Goal: Information Seeking & Learning: Learn about a topic

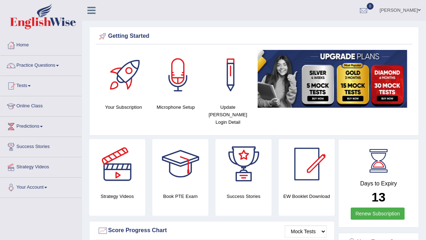
click at [18, 106] on link "Online Class" at bounding box center [40, 105] width 81 height 18
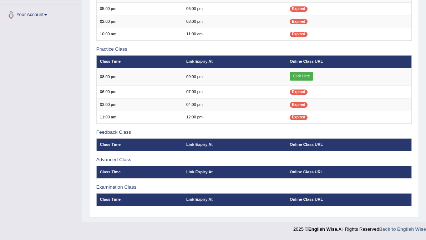
scroll to position [189, 0]
click at [298, 72] on link "Click Here" at bounding box center [301, 76] width 24 height 9
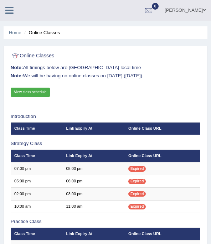
click at [11, 13] on icon at bounding box center [9, 10] width 8 height 9
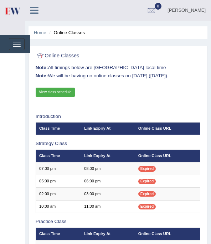
click at [23, 39] on button "Toggle navigation" at bounding box center [17, 44] width 16 height 12
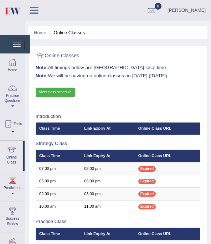
click at [17, 90] on div at bounding box center [12, 88] width 11 height 11
click at [14, 104] on div at bounding box center [105, 122] width 211 height 244
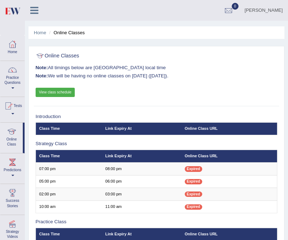
click at [14, 76] on link "Practice Questions" at bounding box center [12, 78] width 24 height 34
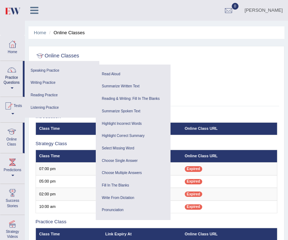
click at [122, 72] on link "Read Aloud" at bounding box center [133, 74] width 68 height 12
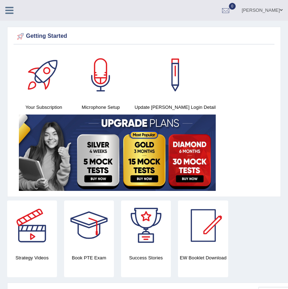
click at [14, 10] on link at bounding box center [9, 9] width 19 height 11
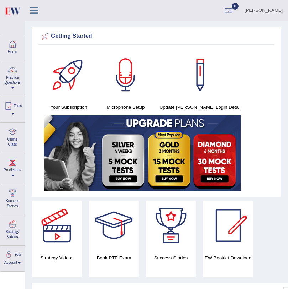
click at [17, 73] on div at bounding box center [12, 70] width 11 height 11
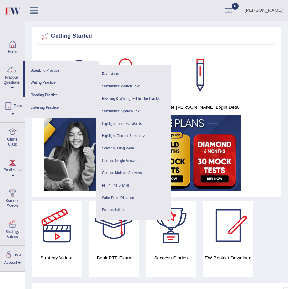
click at [119, 69] on link "Read Aloud" at bounding box center [133, 74] width 68 height 12
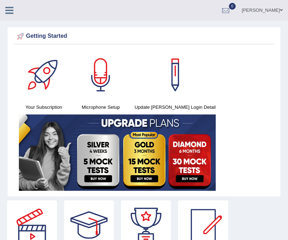
click at [16, 6] on link at bounding box center [9, 9] width 19 height 11
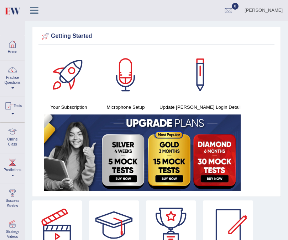
click at [16, 81] on link "Practice Questions" at bounding box center [12, 78] width 24 height 34
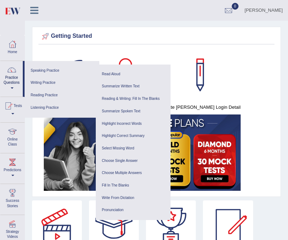
click at [55, 93] on link "Reading Practice" at bounding box center [62, 95] width 68 height 12
click at [126, 73] on link "Read Aloud" at bounding box center [133, 74] width 68 height 12
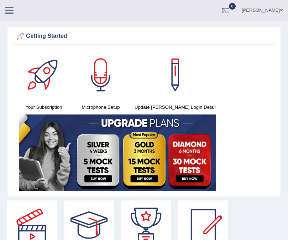
click at [8, 14] on icon at bounding box center [9, 10] width 8 height 9
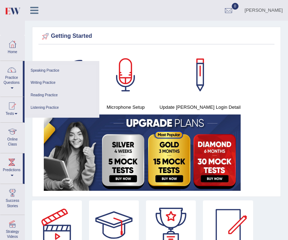
click at [16, 77] on link "Practice Questions" at bounding box center [11, 78] width 22 height 34
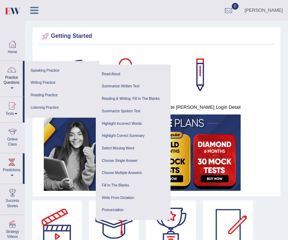
click at [65, 71] on link "Speaking Practice" at bounding box center [62, 71] width 68 height 12
click at [59, 104] on link "Listening Practice" at bounding box center [62, 108] width 68 height 12
click at [70, 96] on link "Reading Practice" at bounding box center [62, 95] width 68 height 12
click at [61, 81] on link "Writing Practice" at bounding box center [62, 83] width 68 height 12
click at [64, 67] on link "Speaking Practice" at bounding box center [62, 71] width 68 height 12
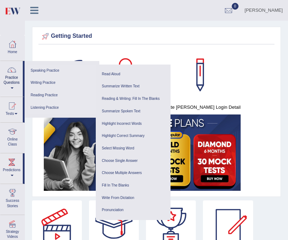
click at [119, 207] on link "Pronunciation" at bounding box center [133, 210] width 68 height 12
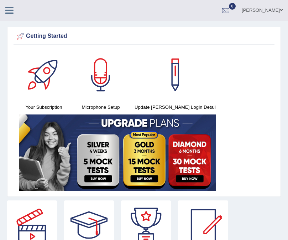
click at [11, 8] on icon at bounding box center [9, 10] width 8 height 9
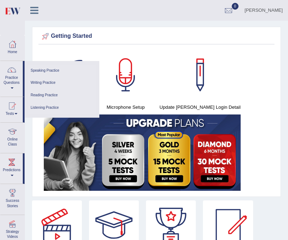
click at [47, 68] on link "Speaking Practice" at bounding box center [62, 71] width 68 height 12
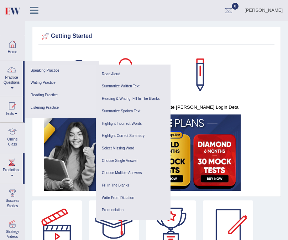
click at [119, 71] on link "Read Aloud" at bounding box center [133, 74] width 68 height 12
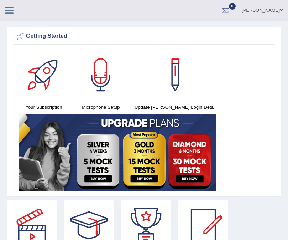
click at [12, 12] on icon at bounding box center [9, 10] width 8 height 9
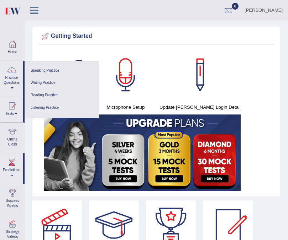
click at [62, 66] on link "Speaking Practice" at bounding box center [62, 71] width 68 height 12
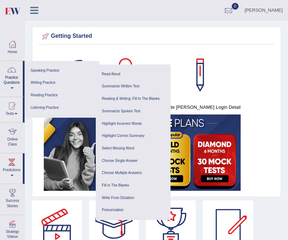
click at [43, 66] on link "Speaking Practice" at bounding box center [62, 71] width 68 height 12
click at [58, 68] on link "Speaking Practice" at bounding box center [62, 71] width 68 height 12
click at [236, 161] on img at bounding box center [142, 152] width 197 height 76
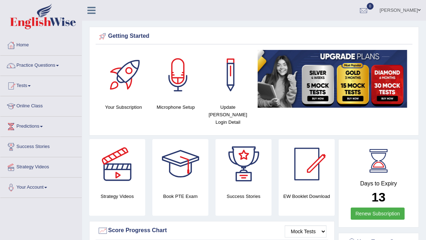
click at [29, 63] on link "Practice Questions" at bounding box center [40, 65] width 81 height 18
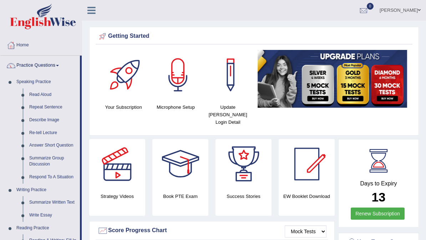
click at [35, 115] on div at bounding box center [213, 120] width 426 height 240
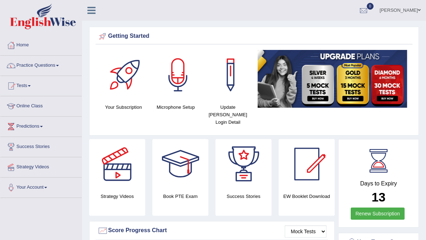
click at [35, 63] on link "Practice Questions" at bounding box center [40, 65] width 81 height 18
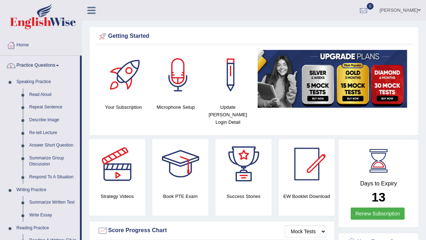
click at [40, 117] on div at bounding box center [213, 120] width 426 height 240
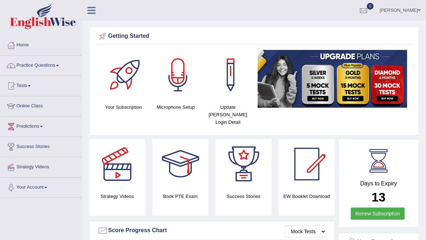
click at [34, 62] on link "Practice Questions" at bounding box center [40, 65] width 81 height 18
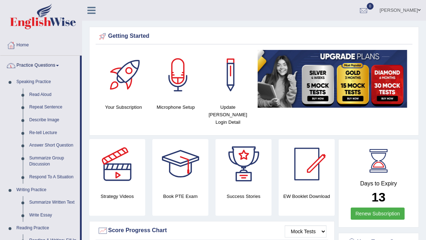
click at [44, 114] on div at bounding box center [213, 120] width 426 height 240
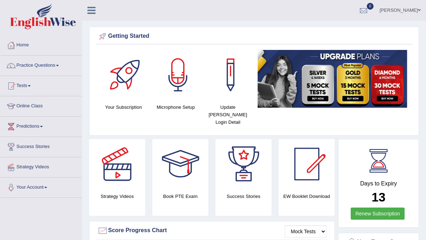
click at [23, 104] on link "Online Class" at bounding box center [40, 105] width 81 height 18
click at [29, 103] on link "Online Class" at bounding box center [39, 105] width 79 height 18
